Goal: Task Accomplishment & Management: Use online tool/utility

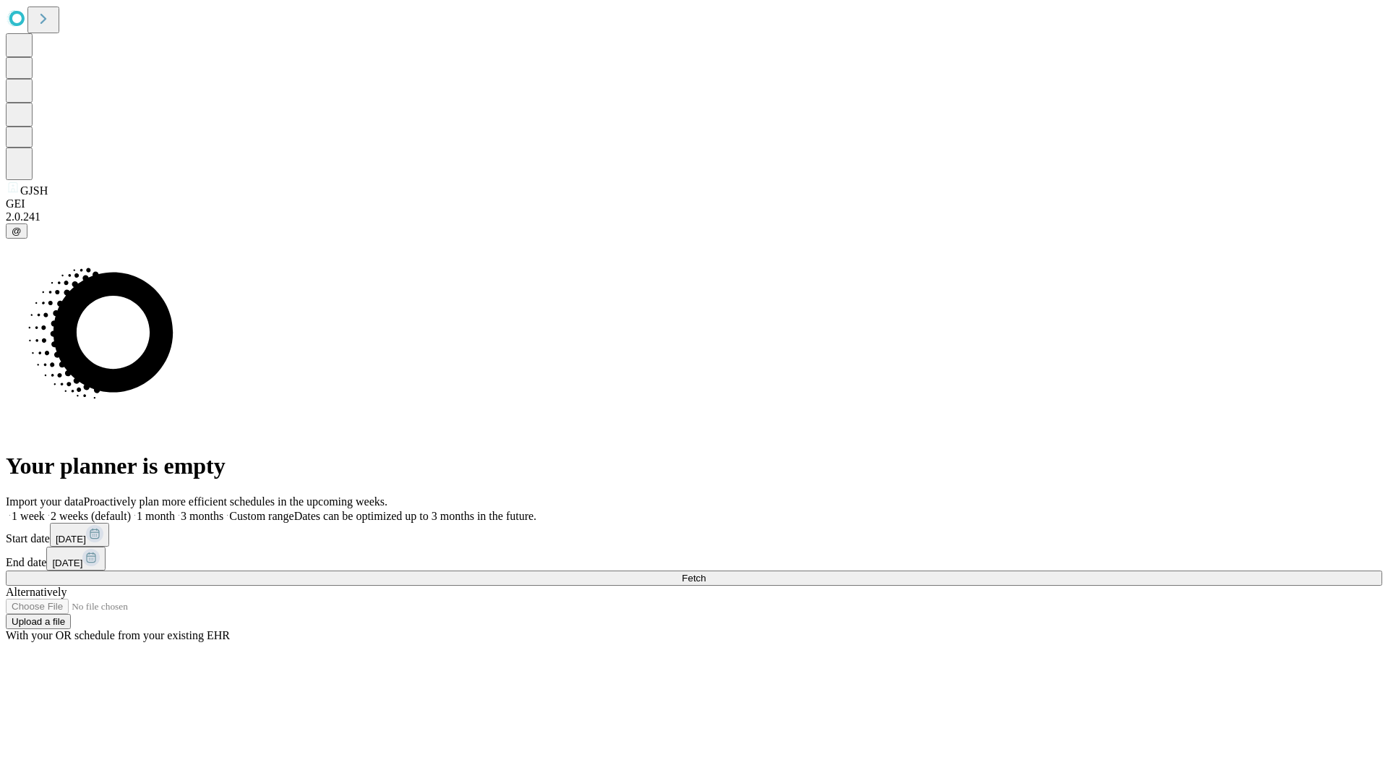
click at [706, 573] on span "Fetch" at bounding box center [694, 578] width 24 height 11
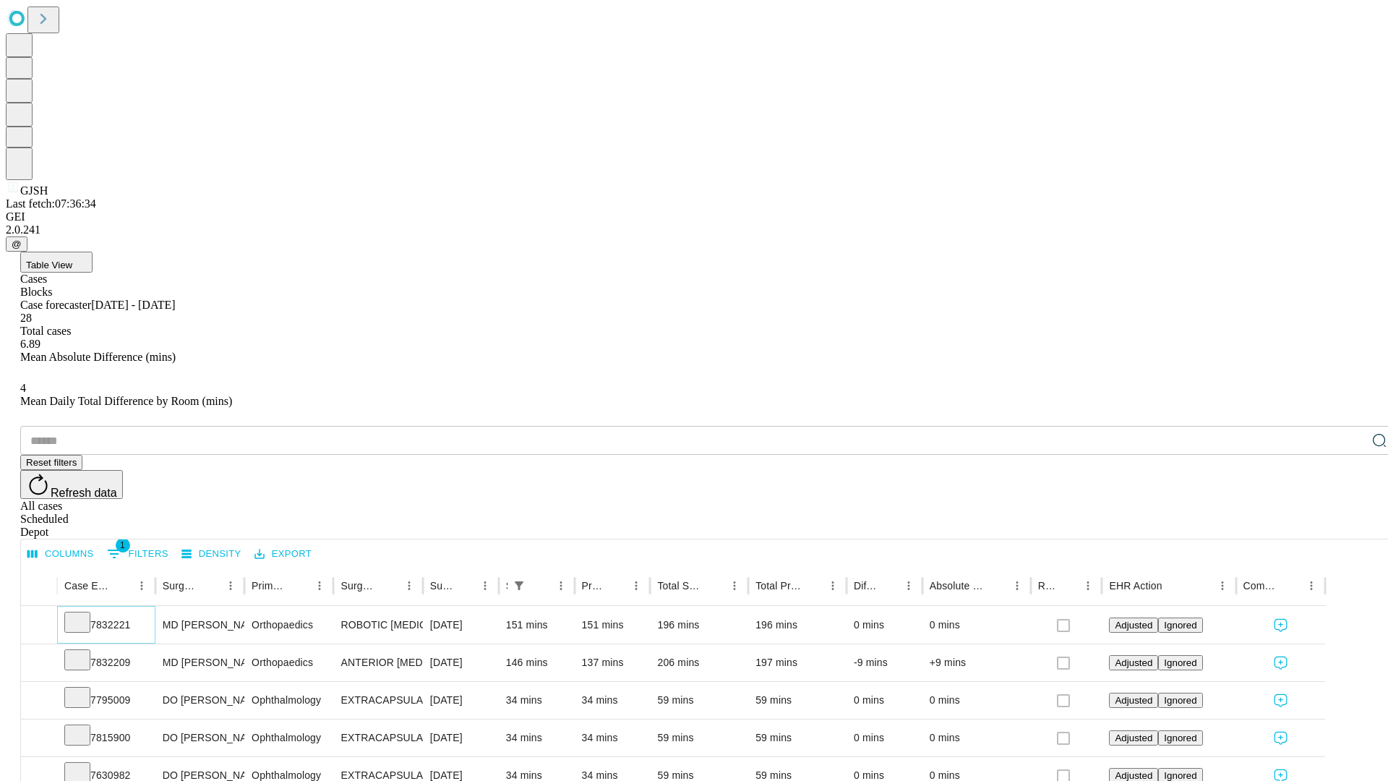
click at [85, 614] on icon at bounding box center [77, 621] width 14 height 14
